Goal: Register for event/course: Sign up to attend an event or enroll in a course

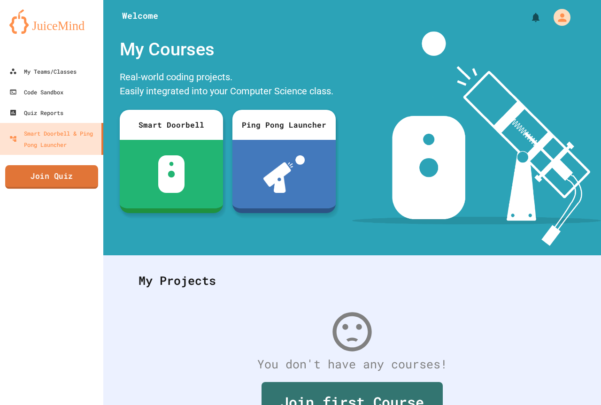
click at [39, 172] on link "Join Quiz" at bounding box center [51, 176] width 93 height 23
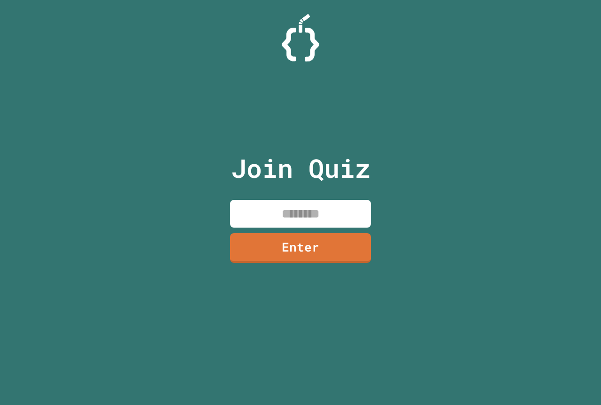
click at [251, 195] on div "Join Quiz Enter" at bounding box center [301, 202] width 158 height 358
click at [269, 207] on input at bounding box center [300, 214] width 141 height 28
type input "********"
click at [295, 239] on link "Enter" at bounding box center [300, 247] width 143 height 31
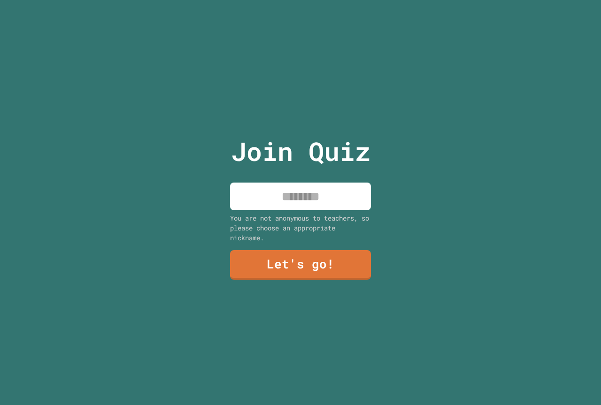
click at [319, 195] on input at bounding box center [300, 197] width 141 height 28
type input "******"
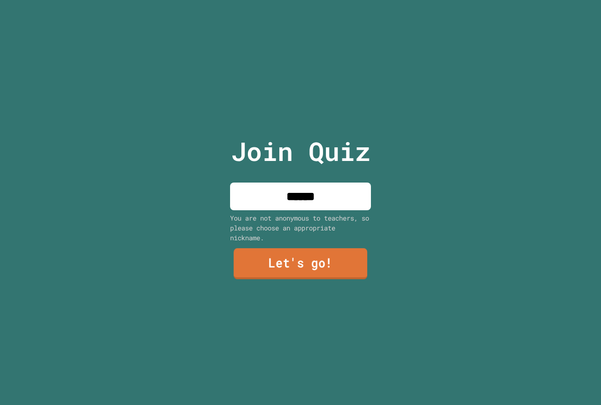
click at [332, 266] on link "Let's go!" at bounding box center [301, 263] width 134 height 31
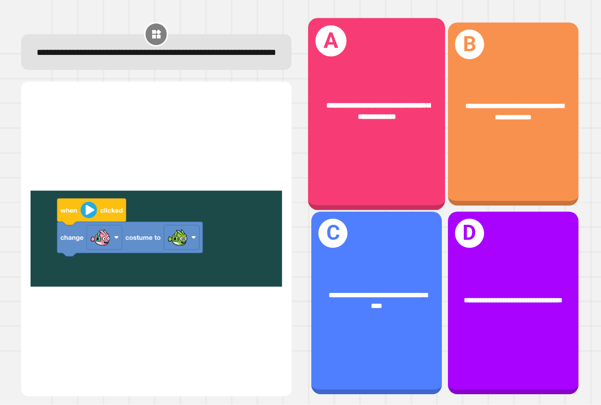
click at [325, 138] on div "**********" at bounding box center [376, 114] width 137 height 192
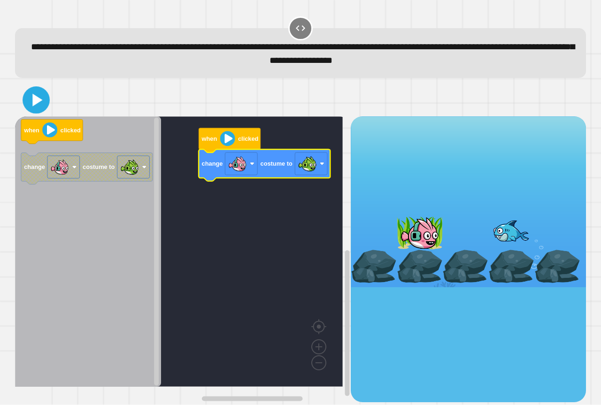
click at [22, 101] on div at bounding box center [300, 100] width 571 height 33
click at [36, 101] on icon at bounding box center [37, 99] width 10 height 13
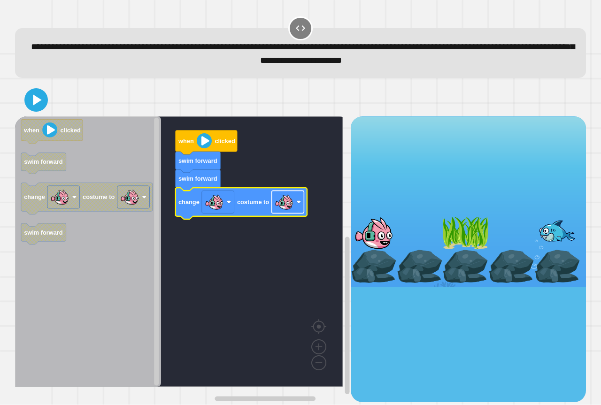
click at [286, 204] on image "Blockly Workspace" at bounding box center [284, 202] width 19 height 19
drag, startPoint x: 21, startPoint y: 107, endPoint x: 25, endPoint y: 103, distance: 5.7
click at [23, 103] on div at bounding box center [300, 100] width 571 height 33
click at [29, 102] on icon at bounding box center [36, 100] width 19 height 19
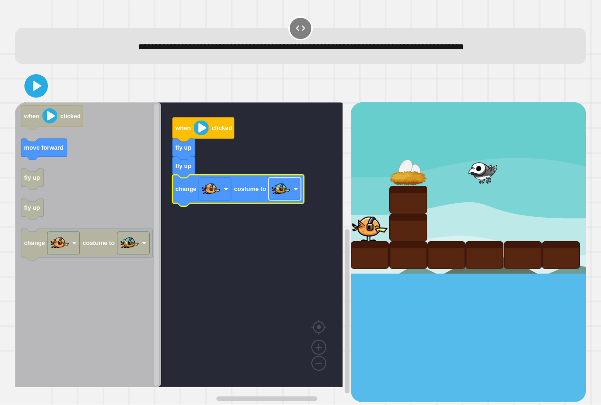
click at [271, 187] on rect "Blockly Workspace" at bounding box center [285, 189] width 32 height 23
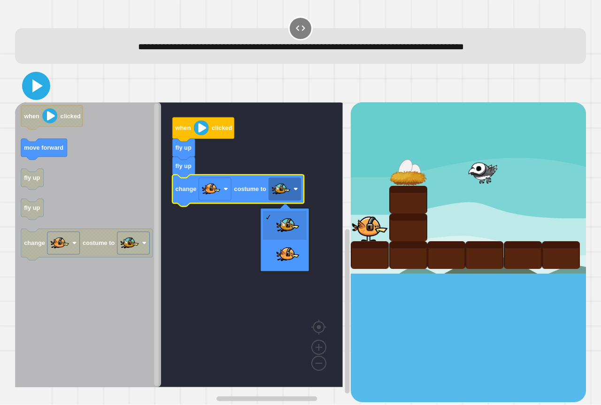
click at [32, 80] on icon at bounding box center [36, 86] width 23 height 23
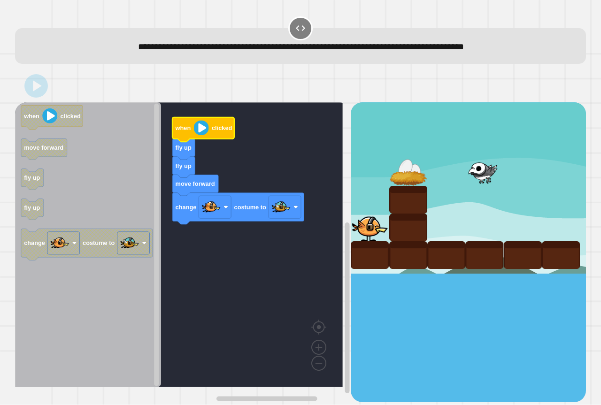
click at [199, 131] on image "Blockly Workspace" at bounding box center [201, 128] width 15 height 15
click at [200, 132] on image "Blockly Workspace" at bounding box center [201, 128] width 15 height 15
drag, startPoint x: 42, startPoint y: 82, endPoint x: 54, endPoint y: 84, distance: 12.9
click at [42, 82] on icon at bounding box center [36, 86] width 23 height 23
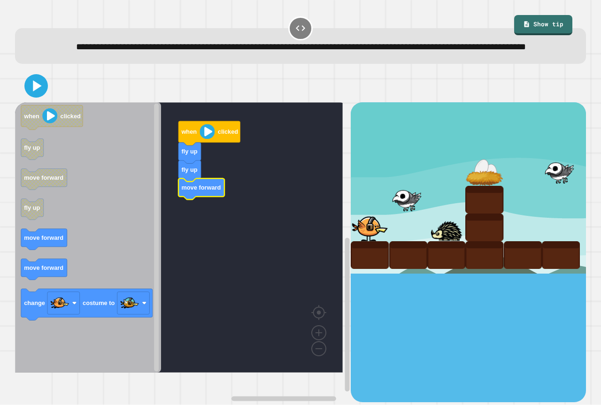
click at [58, 246] on icon "when clicked fly up move forward fly up move forward move forward change costum…" at bounding box center [88, 237] width 146 height 271
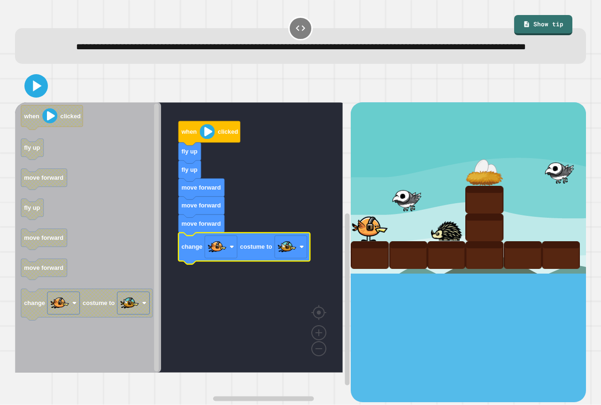
click at [21, 99] on div at bounding box center [300, 86] width 571 height 33
drag, startPoint x: 23, startPoint y: 100, endPoint x: 33, endPoint y: 101, distance: 10.5
click at [32, 101] on div at bounding box center [300, 86] width 571 height 33
click at [33, 93] on icon at bounding box center [37, 86] width 10 height 13
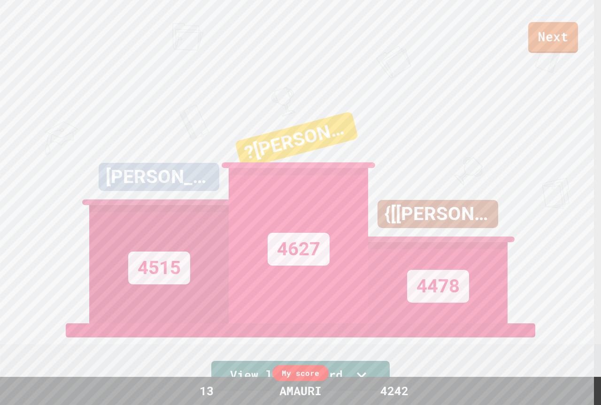
click at [556, 39] on link "Next" at bounding box center [553, 37] width 50 height 31
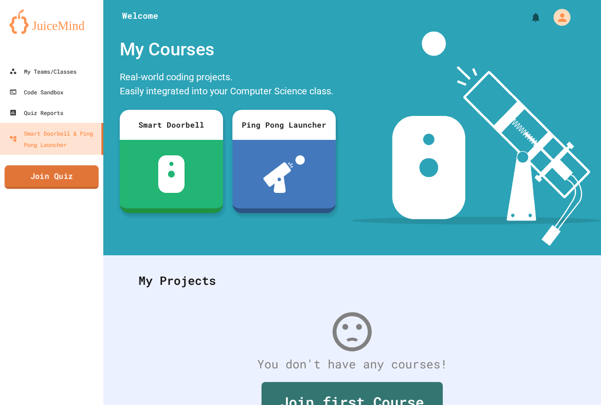
click at [86, 174] on link "Join Quiz" at bounding box center [52, 176] width 94 height 23
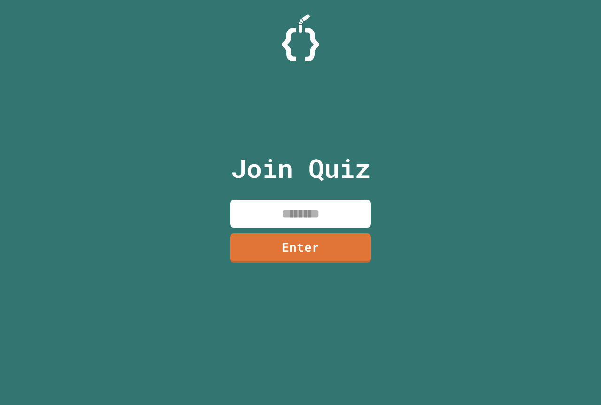
click at [288, 221] on input at bounding box center [300, 214] width 141 height 28
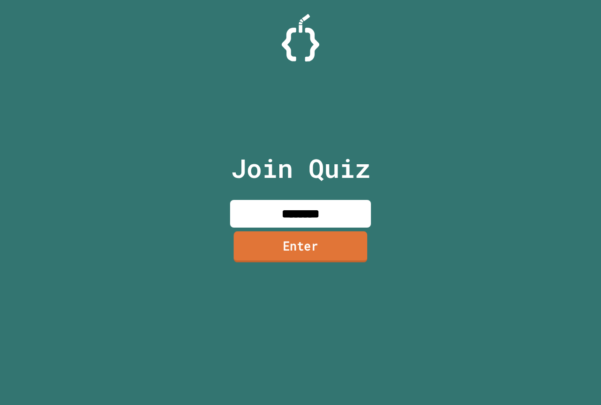
type input "********"
click at [300, 248] on link "Enter" at bounding box center [301, 247] width 136 height 31
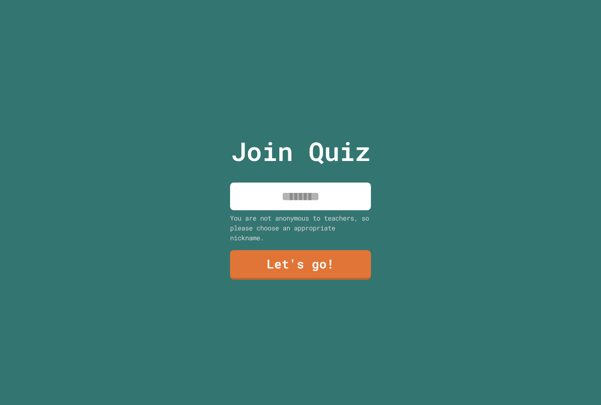
click at [330, 201] on input at bounding box center [300, 197] width 141 height 28
type input "******"
click at [313, 255] on link "Let's go!" at bounding box center [300, 264] width 143 height 31
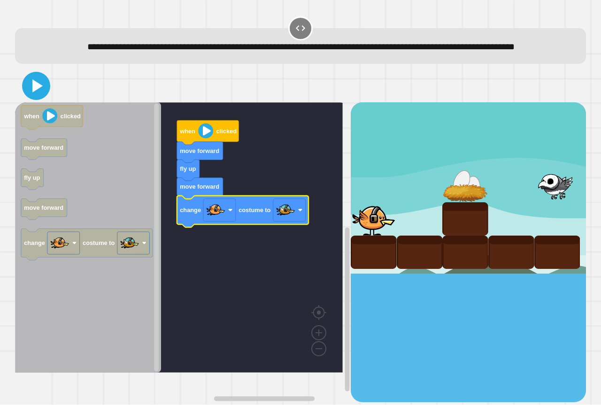
click at [33, 93] on icon at bounding box center [36, 86] width 23 height 23
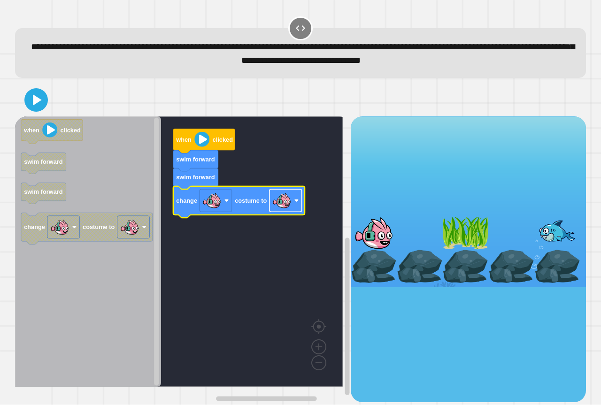
click at [294, 207] on rect "Blockly Workspace" at bounding box center [286, 201] width 32 height 23
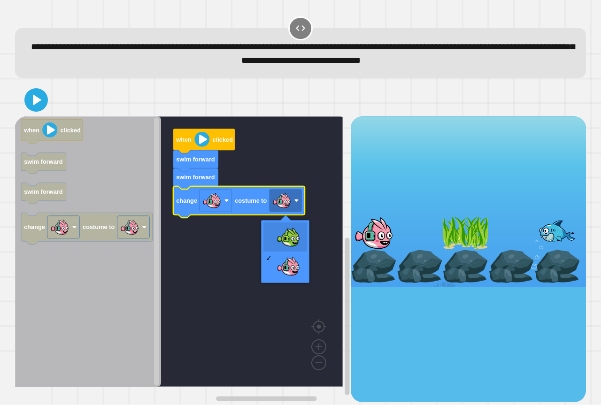
drag, startPoint x: 289, startPoint y: 236, endPoint x: 266, endPoint y: 230, distance: 24.2
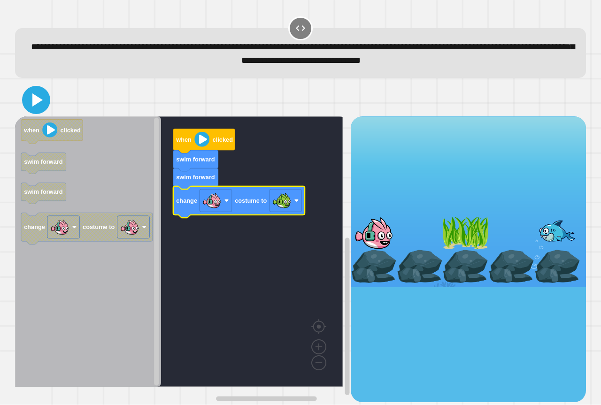
click at [37, 94] on icon at bounding box center [36, 100] width 23 height 23
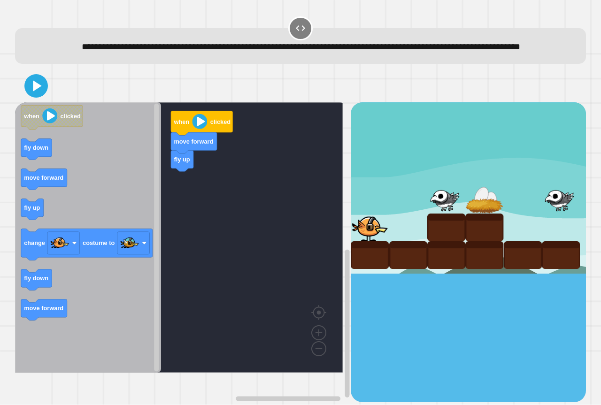
click at [128, 188] on icon "Blockly Workspace" at bounding box center [88, 237] width 146 height 271
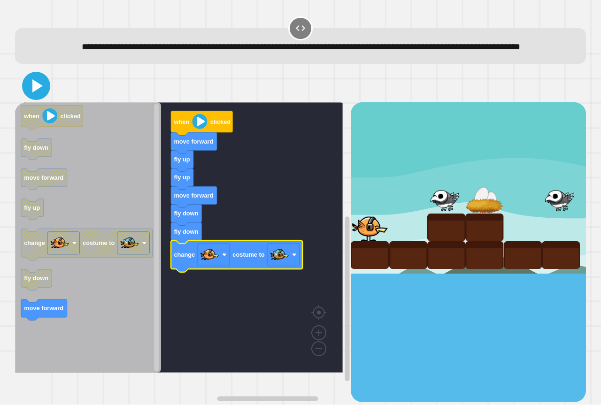
click at [34, 93] on icon at bounding box center [37, 85] width 10 height 13
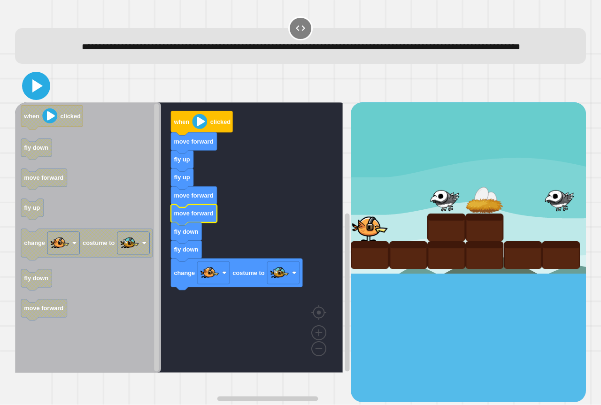
click at [38, 97] on icon at bounding box center [36, 86] width 23 height 23
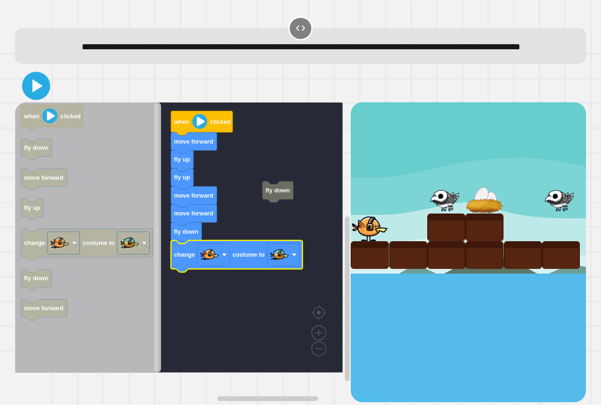
drag, startPoint x: 33, startPoint y: 101, endPoint x: 90, endPoint y: 62, distance: 69.0
click at [33, 93] on icon at bounding box center [37, 85] width 10 height 13
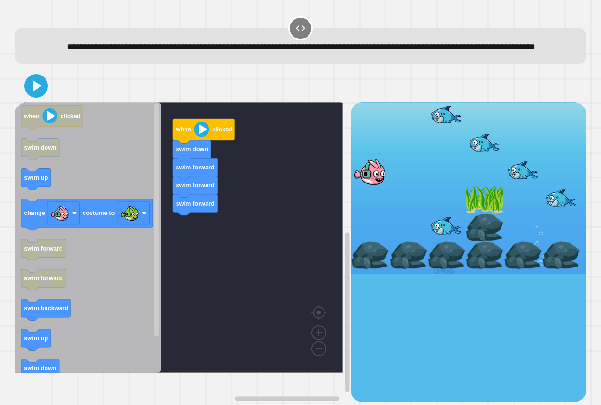
click at [220, 237] on div "when clicked swim down swim forward swim forward swim forward when clicked swim…" at bounding box center [183, 252] width 336 height 300
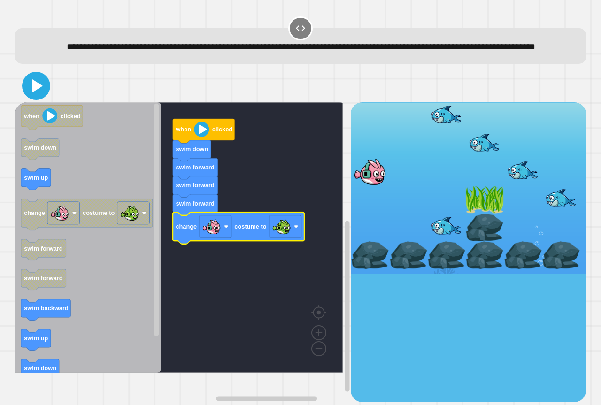
click at [34, 93] on icon at bounding box center [37, 85] width 10 height 13
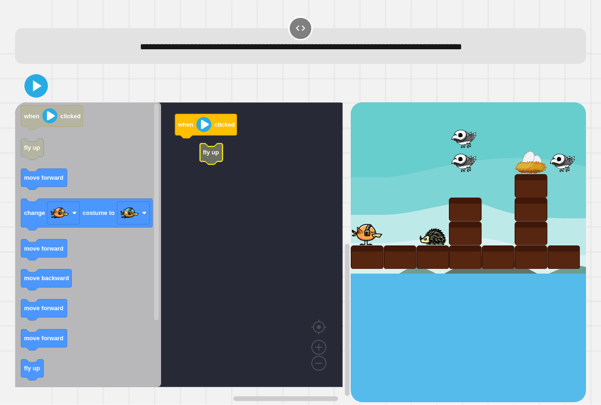
click at [194, 158] on rect "Blockly Workspace" at bounding box center [179, 244] width 328 height 285
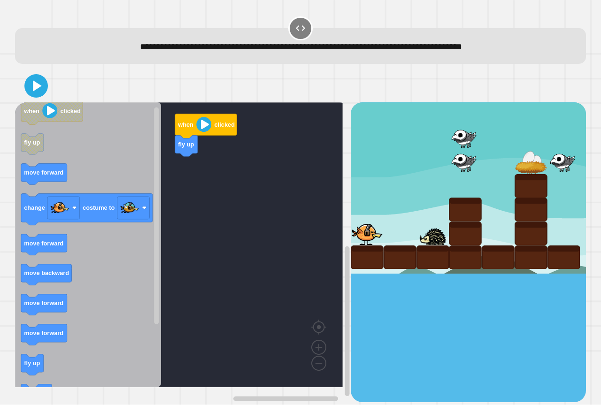
click at [97, 165] on icon "Blockly Workspace" at bounding box center [88, 244] width 146 height 285
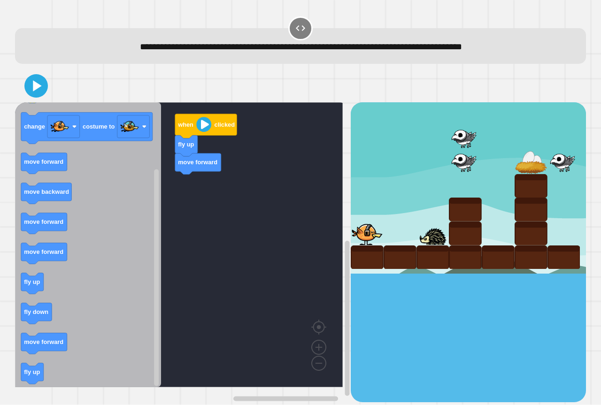
click at [123, 268] on icon "when clicked fly up move forward change costume to move forward move backward m…" at bounding box center [88, 244] width 146 height 285
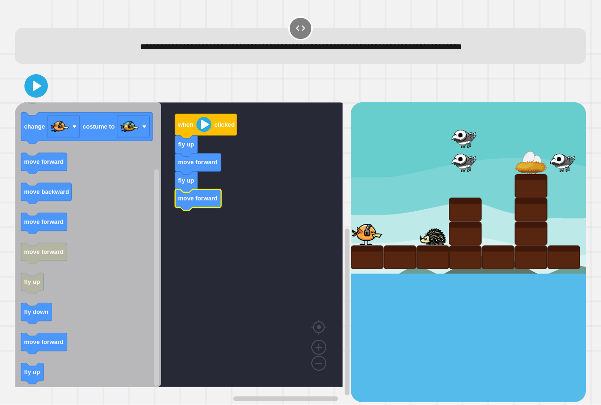
drag, startPoint x: 398, startPoint y: 206, endPoint x: 400, endPoint y: 186, distance: 19.8
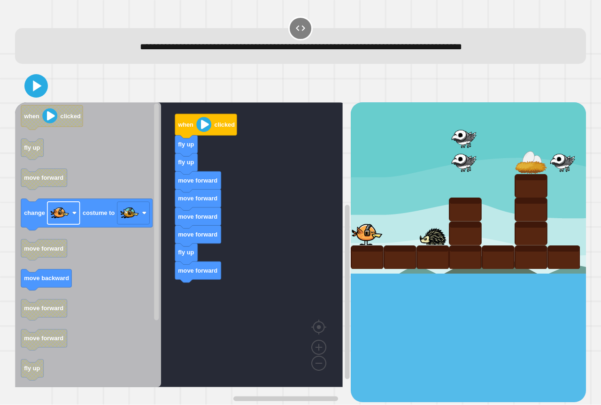
click at [165, 280] on div "when clicked fly up fly up move forward move forward move forward move forward …" at bounding box center [183, 252] width 336 height 300
click at [87, 225] on g "change costume to" at bounding box center [87, 214] width 132 height 31
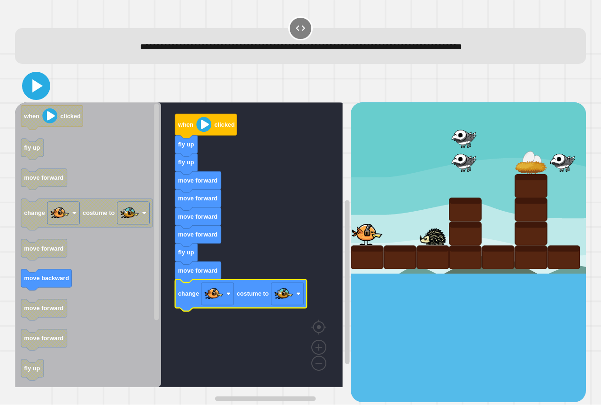
click at [34, 85] on icon at bounding box center [37, 85] width 10 height 13
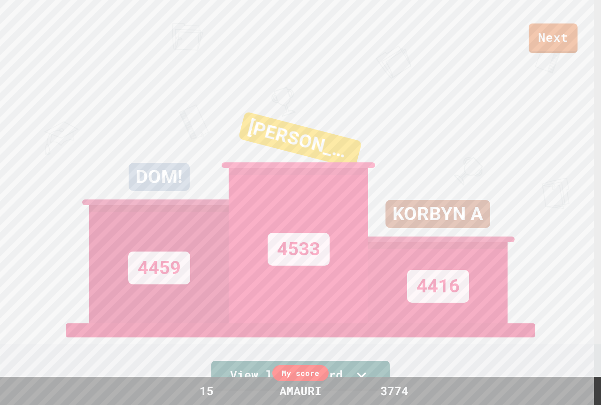
click at [589, 67] on div "Next DOM! 4459 [PERSON_NAME] A 4533 KORBYN A 4416 View leaderboard" at bounding box center [300, 202] width 601 height 405
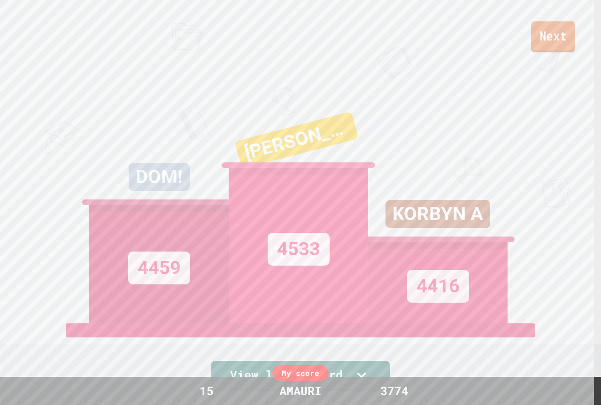
click at [572, 51] on link "Next" at bounding box center [553, 36] width 44 height 31
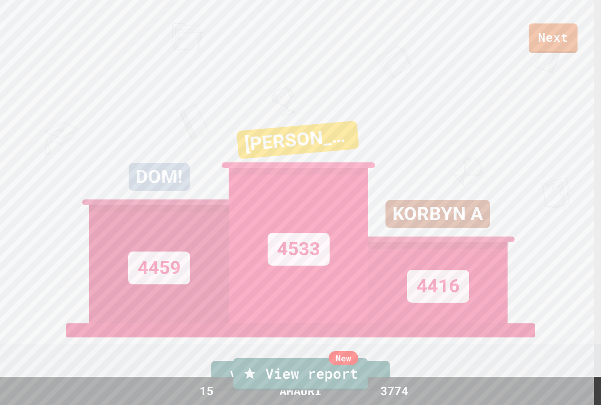
drag, startPoint x: 308, startPoint y: 245, endPoint x: 309, endPoint y: 255, distance: 10.4
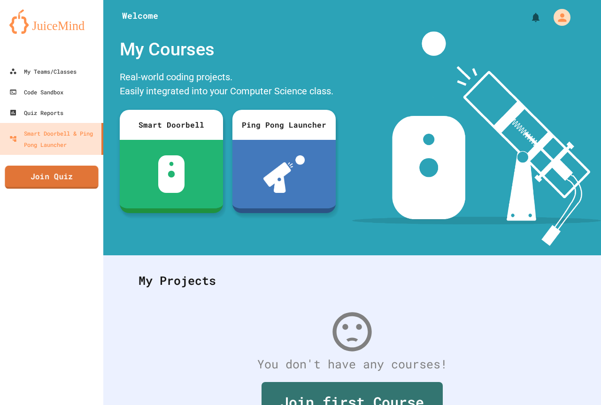
click at [90, 174] on link "Join Quiz" at bounding box center [51, 177] width 93 height 23
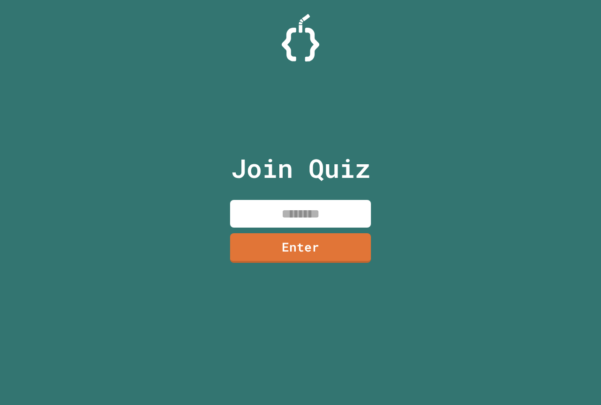
click at [251, 203] on input at bounding box center [300, 214] width 141 height 28
paste input
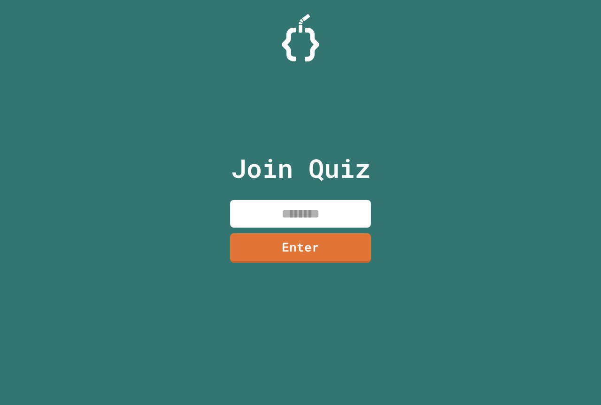
paste input
type input "********"
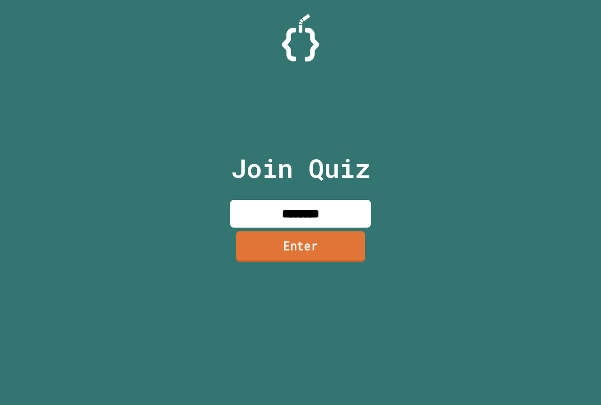
click at [290, 251] on link "Enter" at bounding box center [300, 246] width 129 height 31
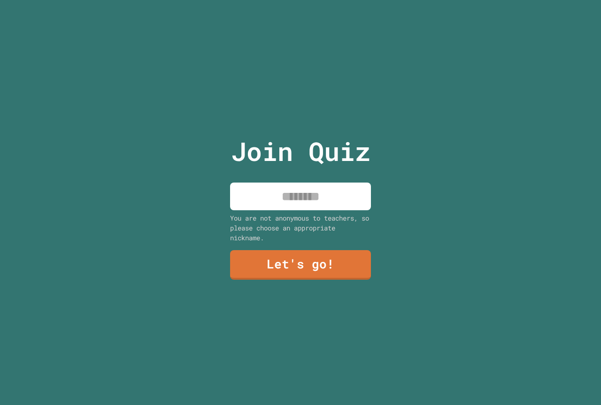
click at [321, 198] on input at bounding box center [300, 197] width 141 height 28
type input "******"
click at [271, 249] on div "Join Quiz ****** You are not anonymous to teachers, so please choose an appropr…" at bounding box center [301, 202] width 158 height 405
click at [271, 256] on link "Let's go!" at bounding box center [301, 264] width 138 height 31
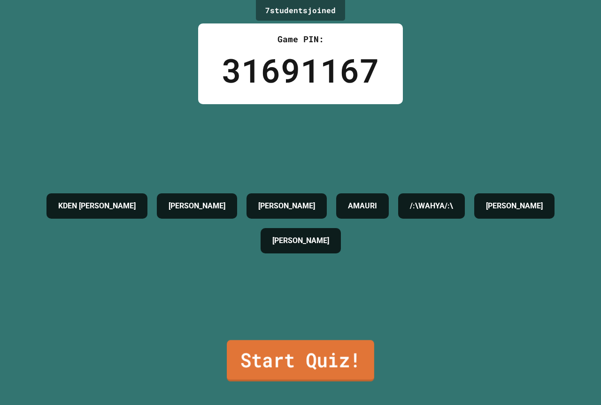
click at [280, 361] on link "Start Quiz!" at bounding box center [300, 361] width 147 height 41
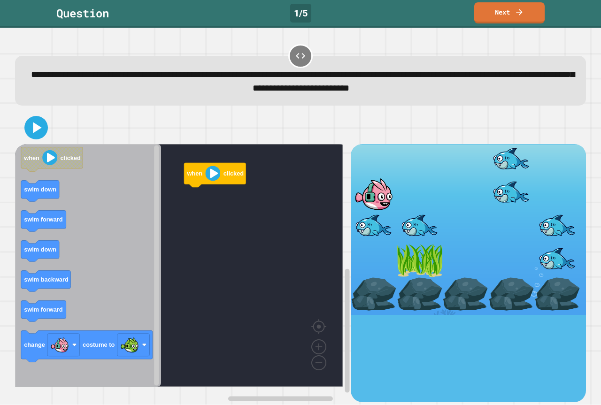
click at [100, 209] on icon "Blockly Workspace" at bounding box center [88, 265] width 146 height 243
click at [64, 222] on icon "when clicked swim down swim forward swim down swim backward swim forward change…" at bounding box center [88, 265] width 146 height 243
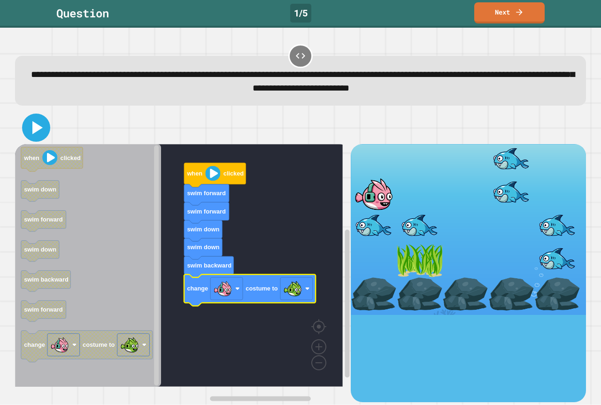
click at [44, 136] on icon at bounding box center [36, 127] width 23 height 23
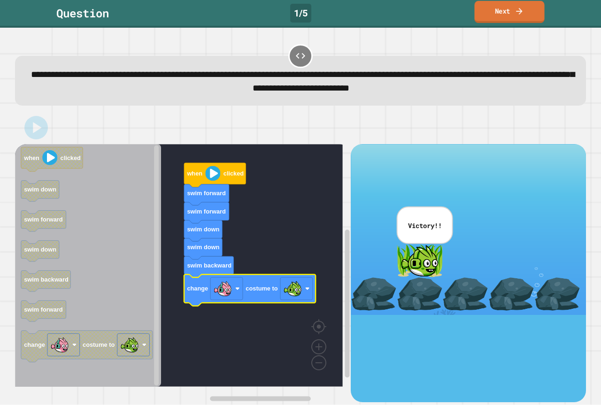
click at [514, 12] on link "Next" at bounding box center [510, 12] width 70 height 22
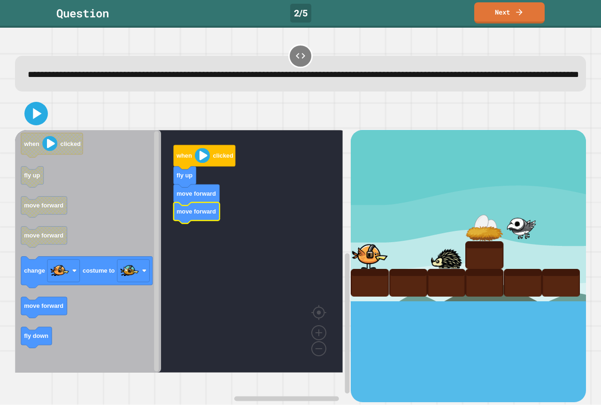
click at [22, 328] on icon "when clicked fly up move forward move forward change costume to move forward fl…" at bounding box center [88, 251] width 146 height 243
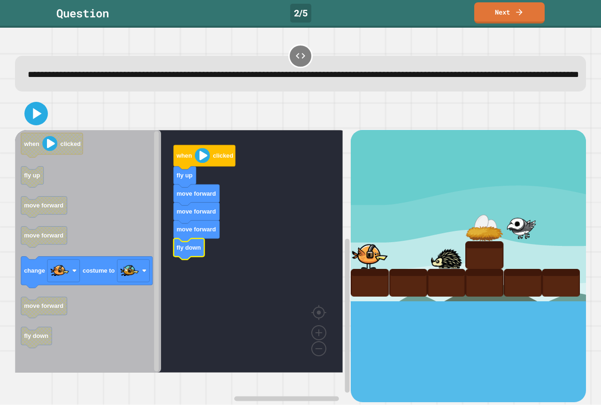
click at [111, 305] on icon "Blockly Workspace" at bounding box center [88, 251] width 146 height 243
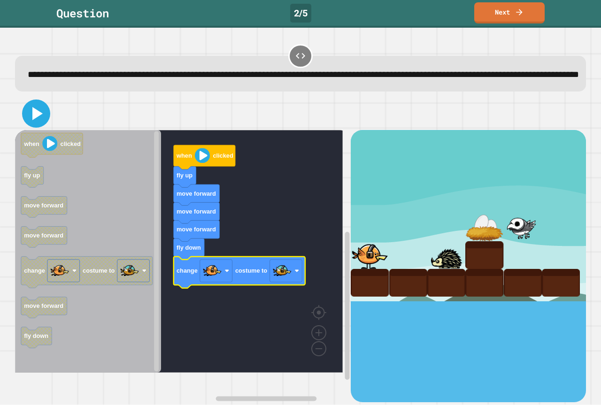
click at [33, 120] on icon at bounding box center [37, 113] width 10 height 13
click at [207, 272] on g "when clicked fly up move forward move forward move forward fly down change cost…" at bounding box center [185, 251] width 341 height 243
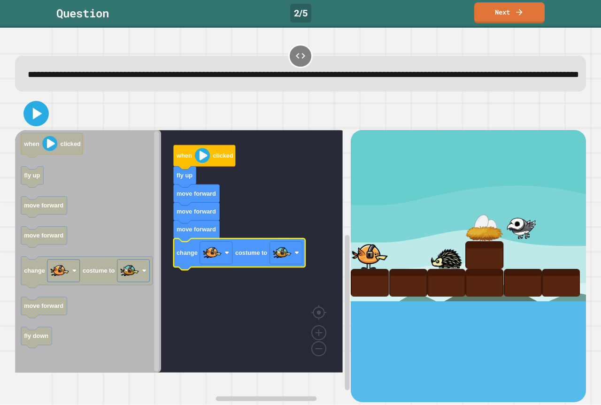
click at [44, 124] on icon at bounding box center [36, 114] width 20 height 20
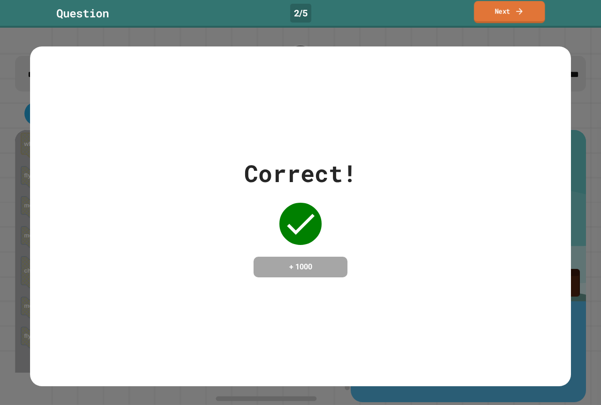
click at [538, 17] on link "Next" at bounding box center [509, 12] width 71 height 22
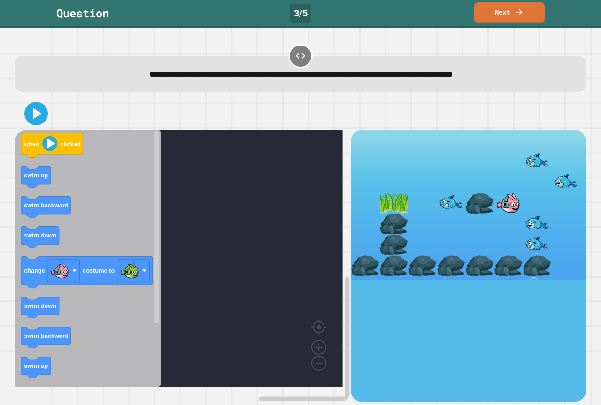
click at [134, 205] on icon "when clicked swim up swim backward swim down change costume to swim down swim b…" at bounding box center [88, 258] width 146 height 257
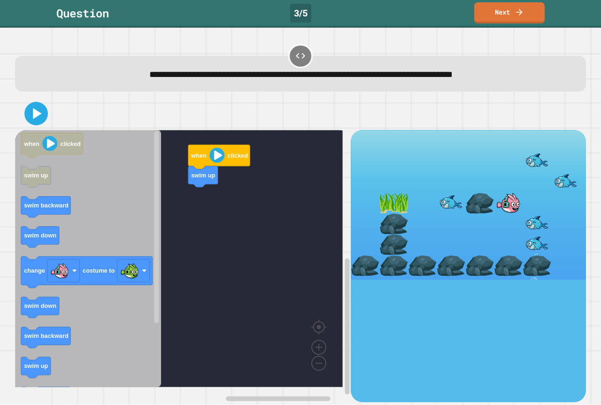
click at [205, 212] on div "when clicked swim up when clicked swim up swim backward swim down change costum…" at bounding box center [183, 266] width 336 height 272
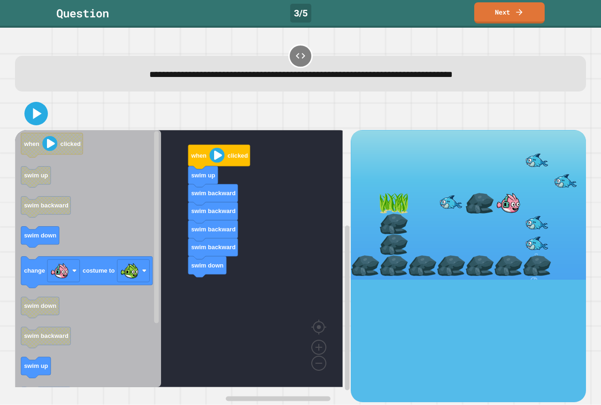
click at [200, 283] on div "when clicked swim up swim backward swim backward swim backward swim backward sw…" at bounding box center [183, 266] width 336 height 272
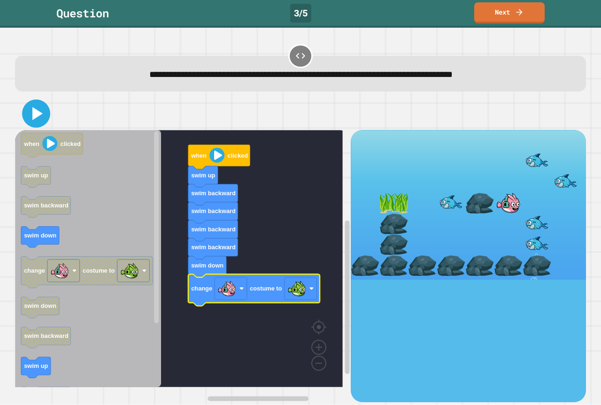
click at [29, 118] on icon at bounding box center [36, 113] width 23 height 23
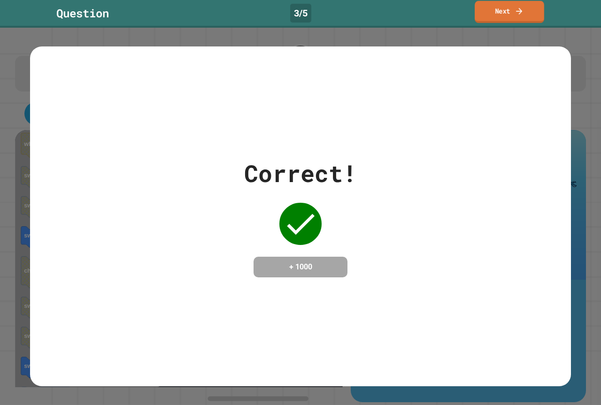
click at [497, 17] on link "Next" at bounding box center [510, 12] width 70 height 22
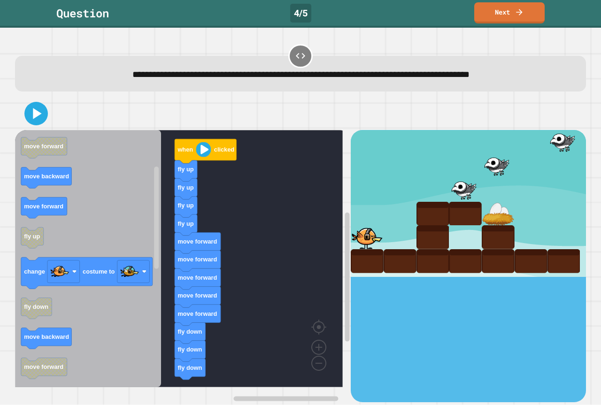
click at [130, 329] on icon "when clicked fly down fly up move forward move backward move forward fly up cha…" at bounding box center [88, 258] width 146 height 257
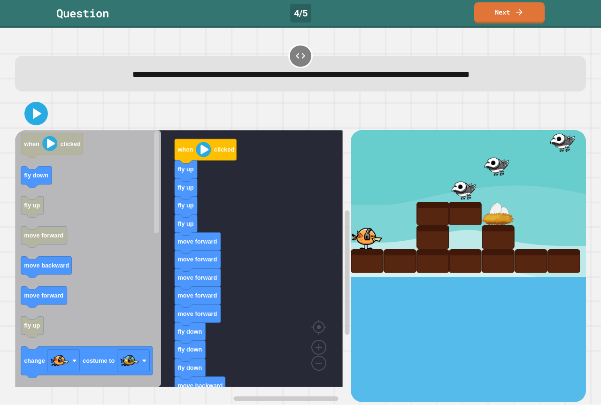
click at [185, 397] on div "**********" at bounding box center [300, 222] width 577 height 365
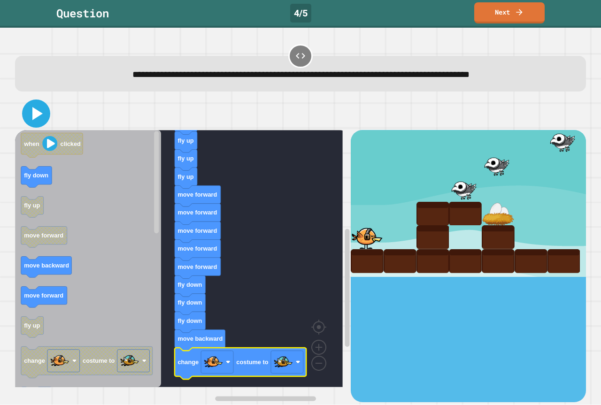
click at [29, 111] on div at bounding box center [300, 113] width 571 height 33
click at [30, 111] on icon at bounding box center [36, 113] width 23 height 23
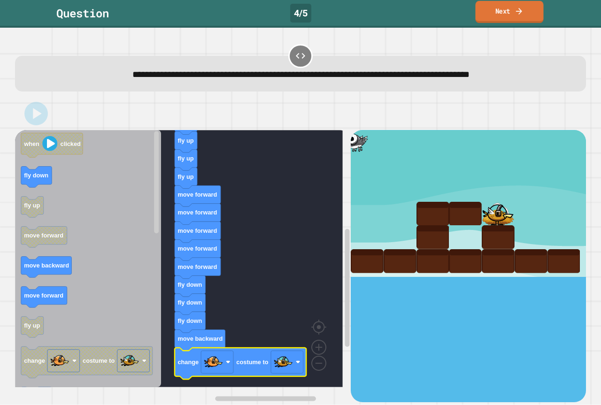
click at [513, 10] on link "Next" at bounding box center [509, 12] width 68 height 22
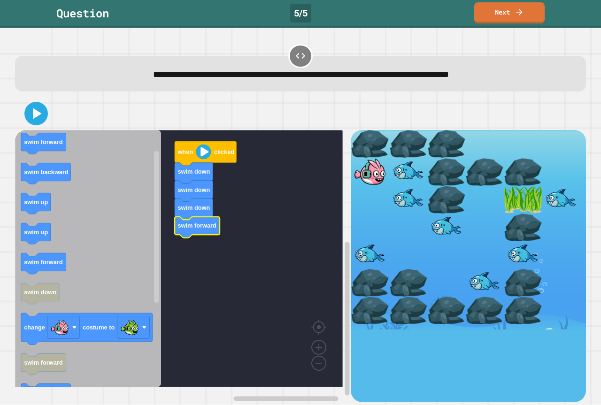
click at [265, 207] on rect "Blockly Workspace" at bounding box center [179, 258] width 328 height 257
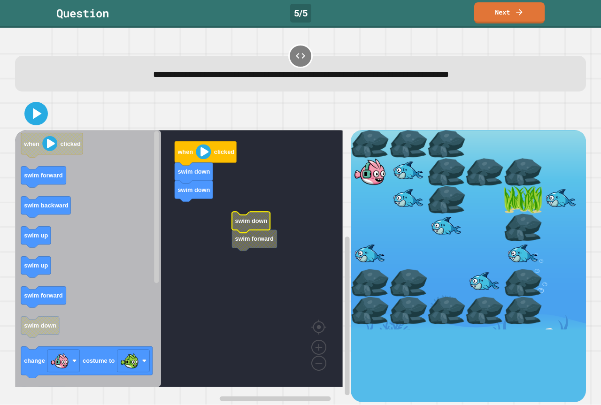
click at [230, 242] on rect "Blockly Workspace" at bounding box center [179, 258] width 328 height 257
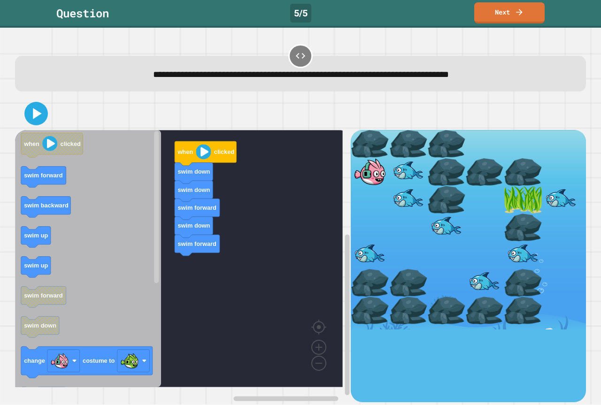
click at [171, 258] on div "when clicked swim down swim down swim forward swim down swim forward when click…" at bounding box center [183, 266] width 336 height 272
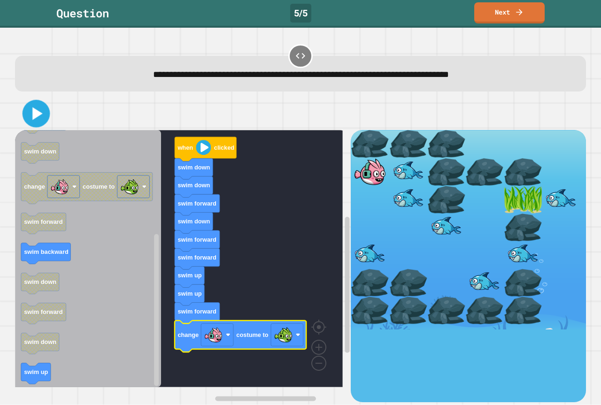
click at [39, 105] on icon at bounding box center [36, 114] width 22 height 22
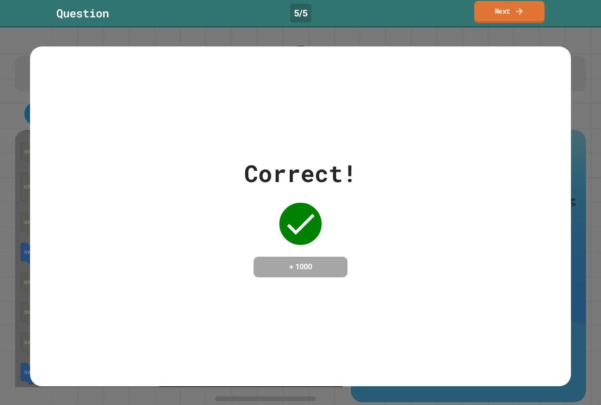
click at [526, 9] on link "Next" at bounding box center [509, 12] width 70 height 22
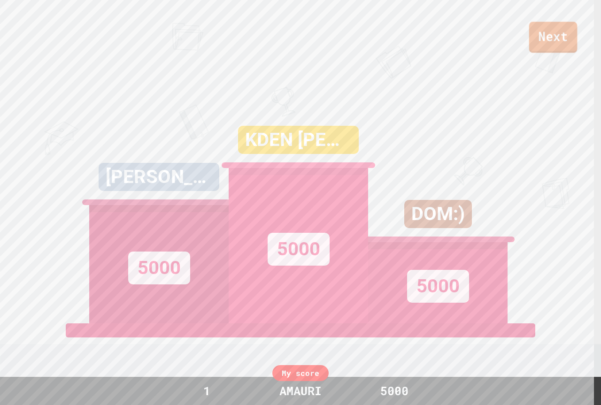
click at [555, 41] on link "Next" at bounding box center [553, 37] width 48 height 31
